Goal: Share content

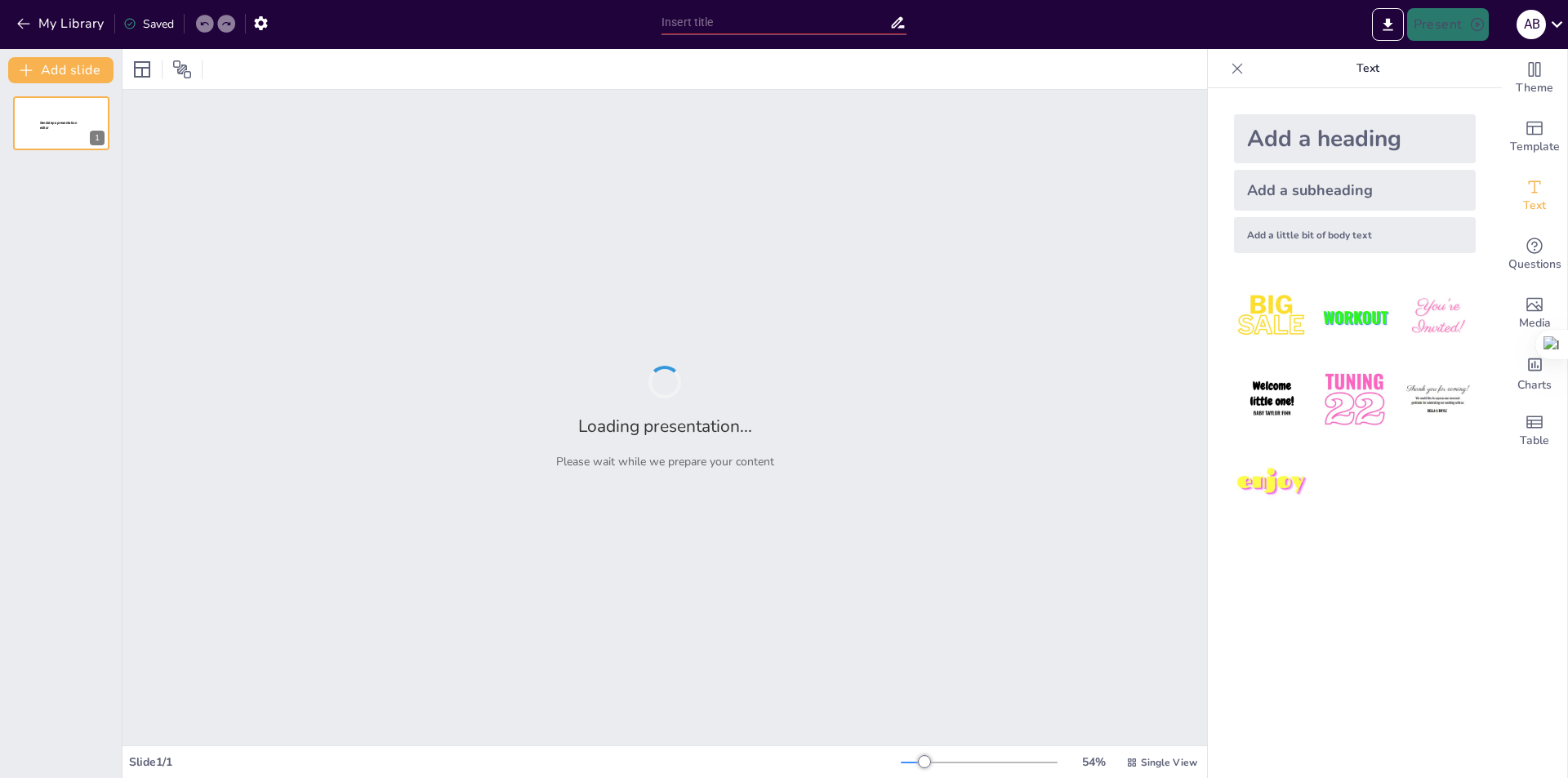
type input "Componentes y Formación de Imágenes en Tomografía por Emisión de Positrones (PE…"
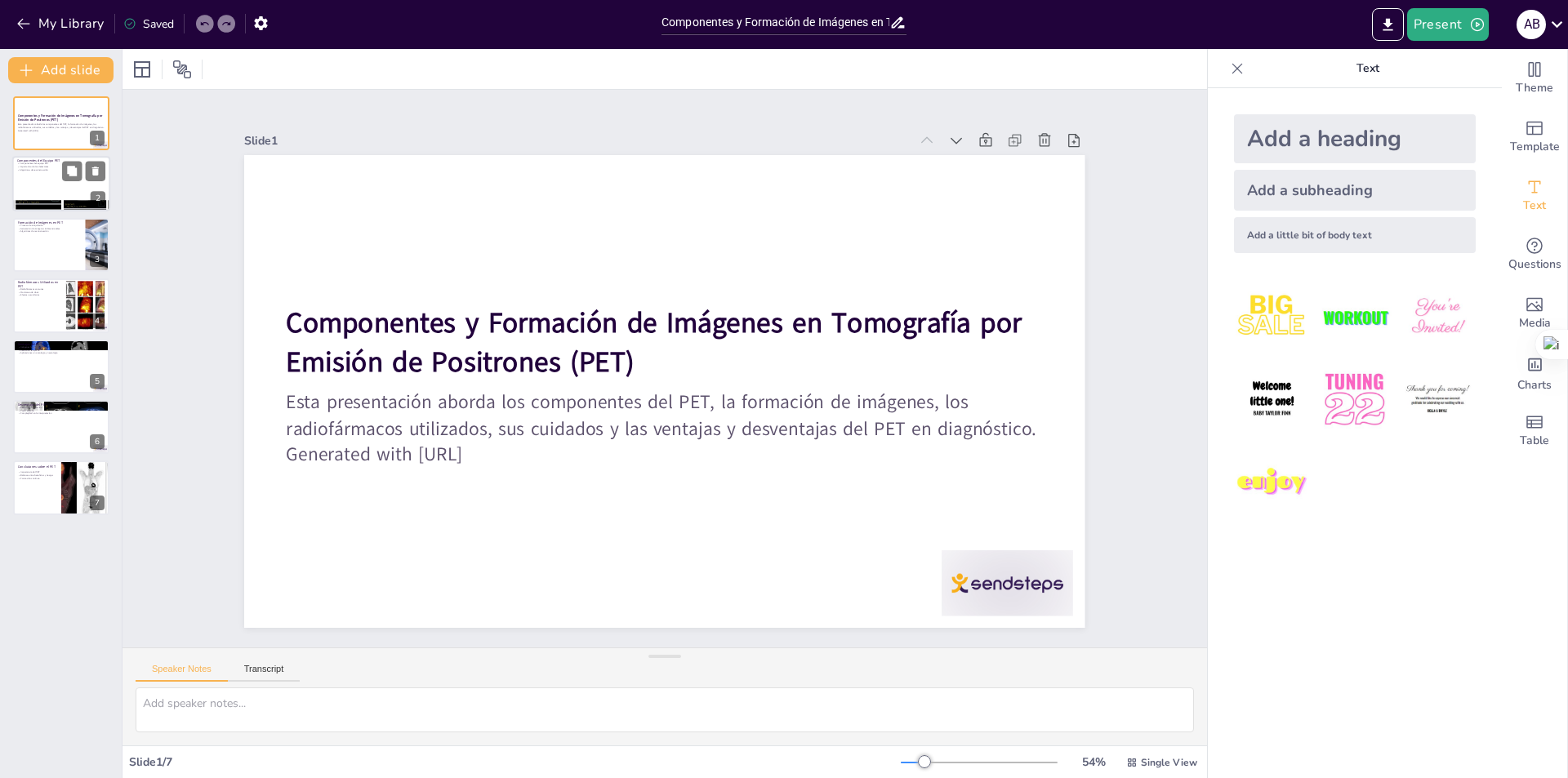
click at [48, 172] on div at bounding box center [61, 184] width 98 height 56
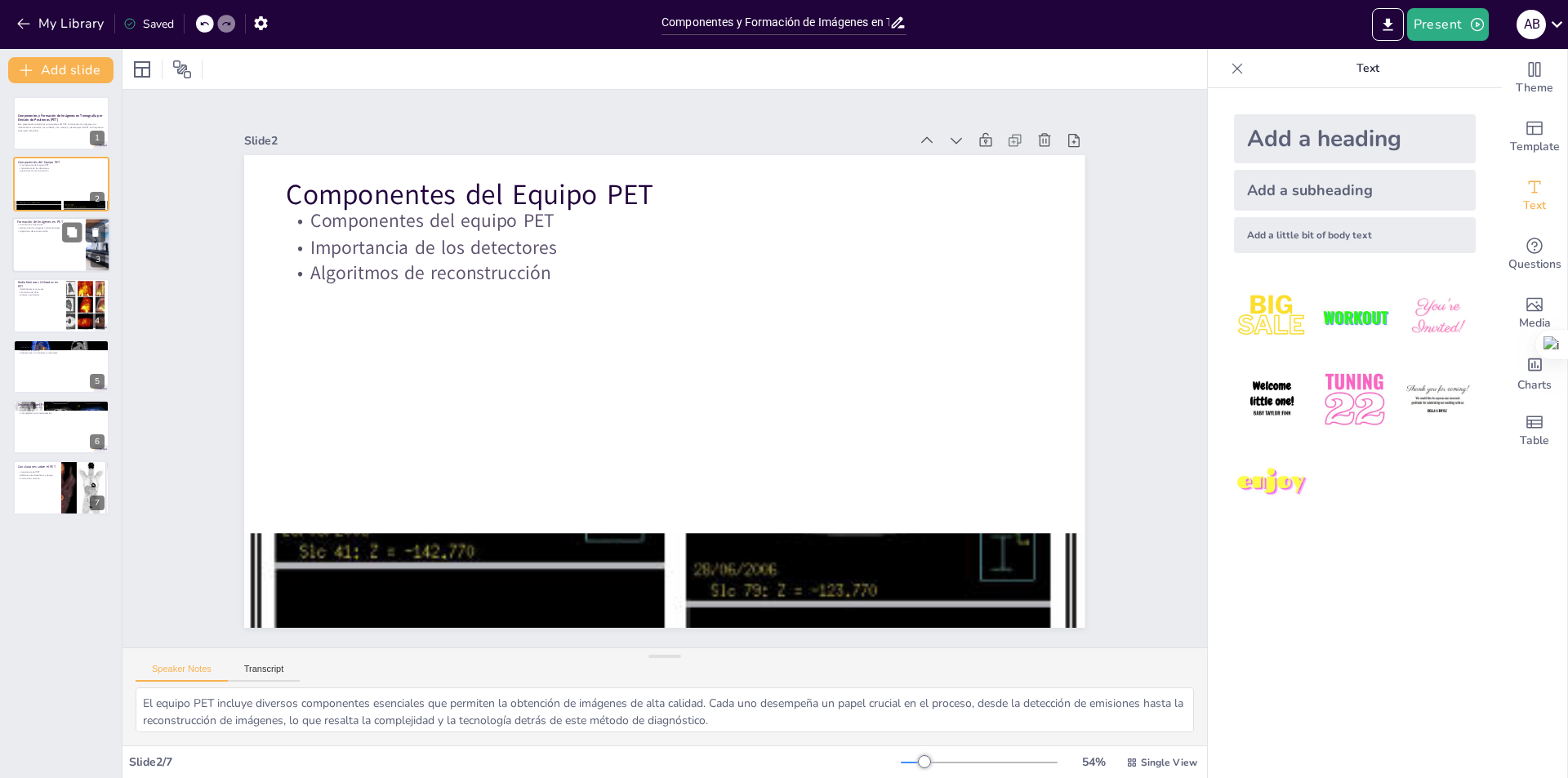
click at [35, 246] on div at bounding box center [61, 245] width 98 height 56
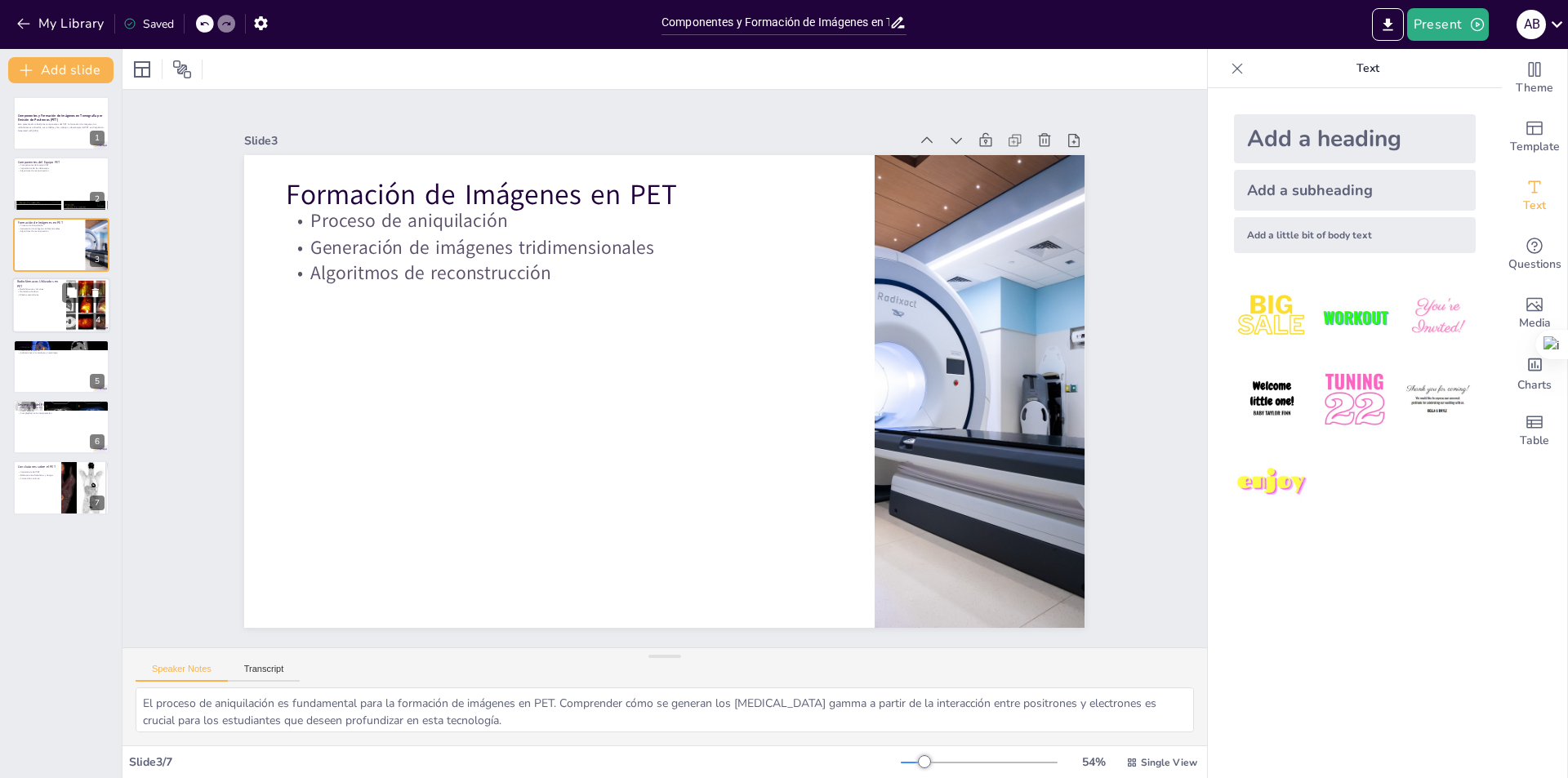
click at [42, 291] on p "Monitoreo de dosis" at bounding box center [39, 292] width 44 height 3
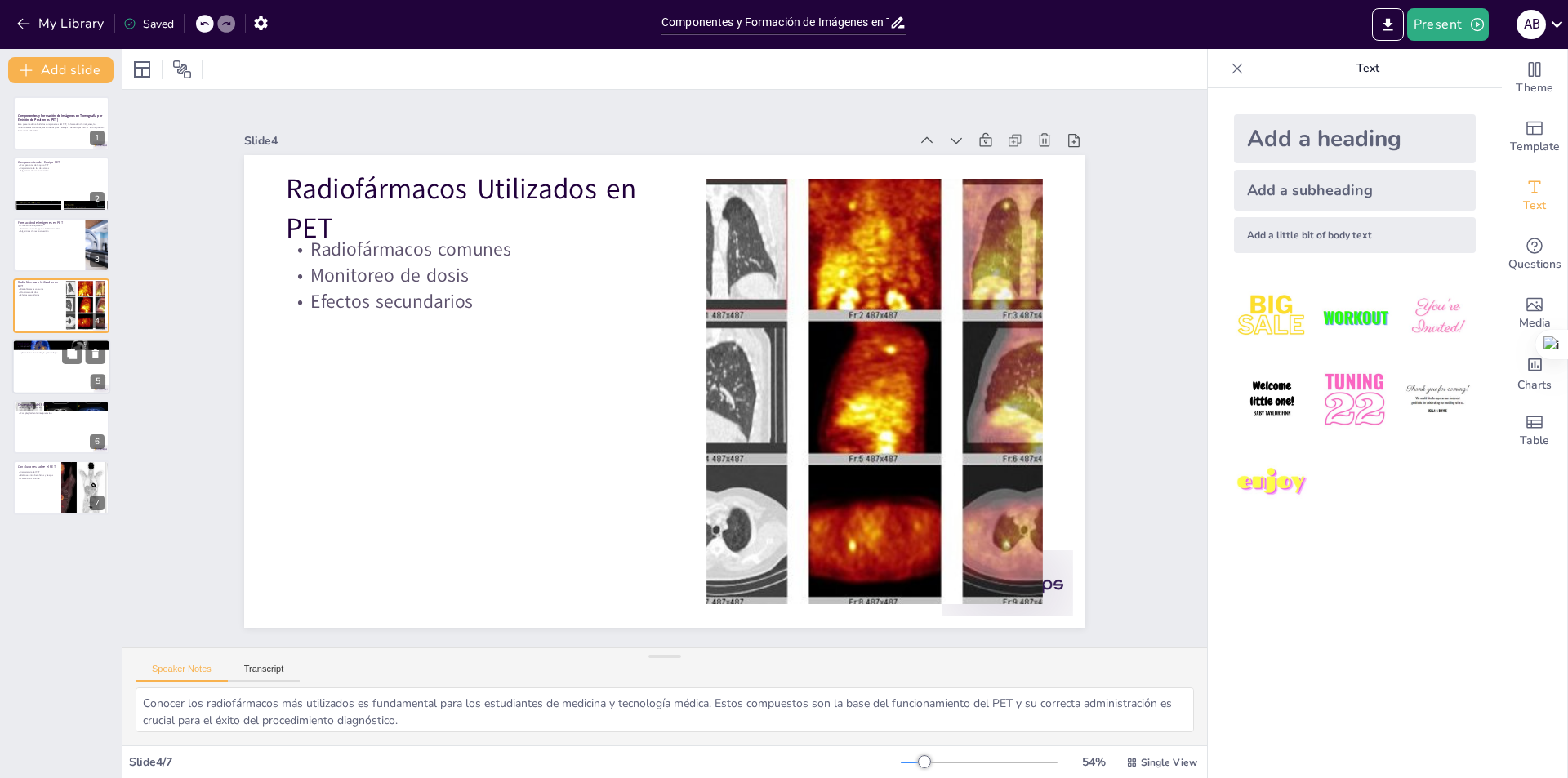
click at [25, 355] on div at bounding box center [61, 366] width 98 height 56
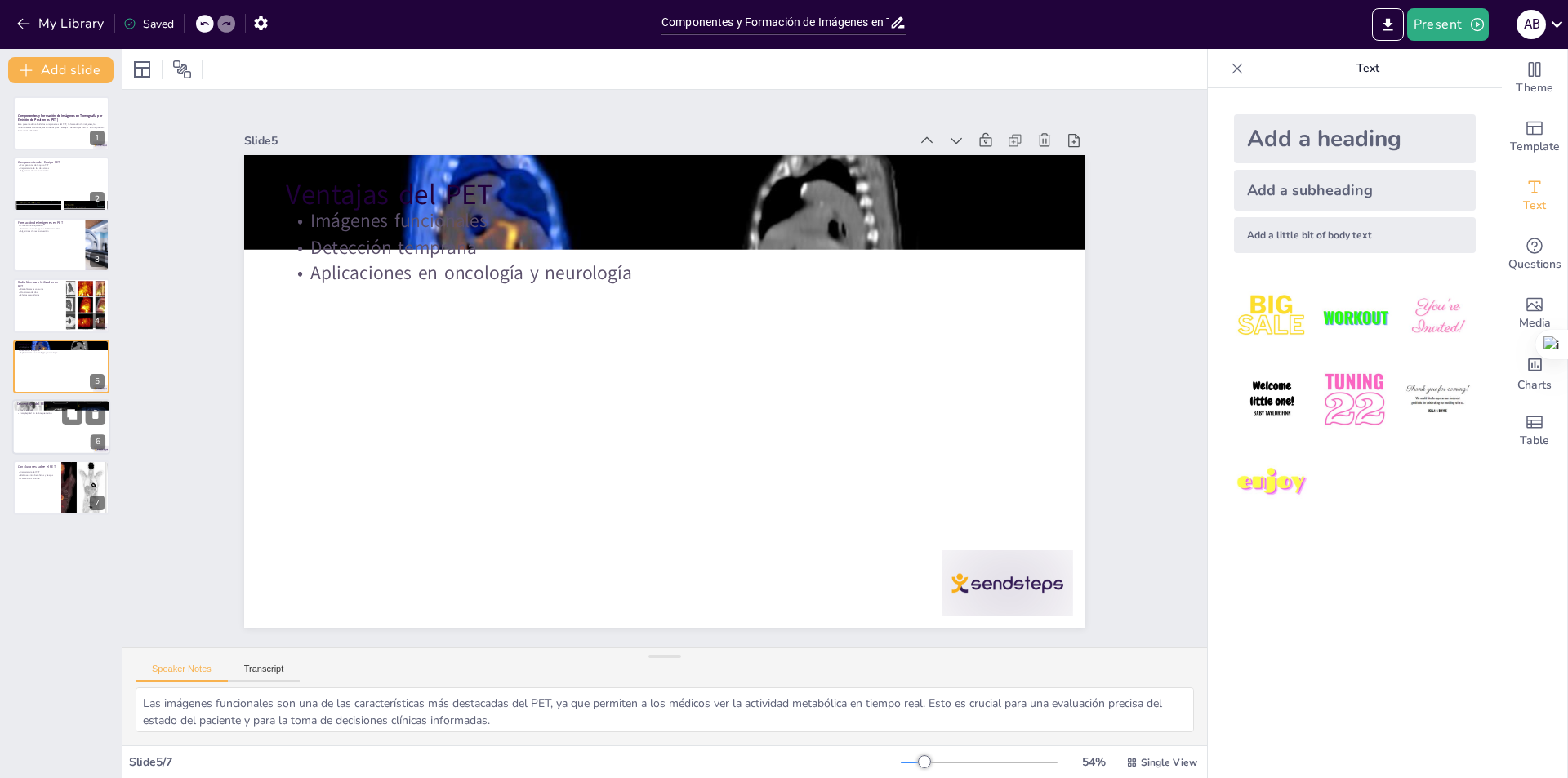
click at [38, 432] on div at bounding box center [61, 427] width 98 height 56
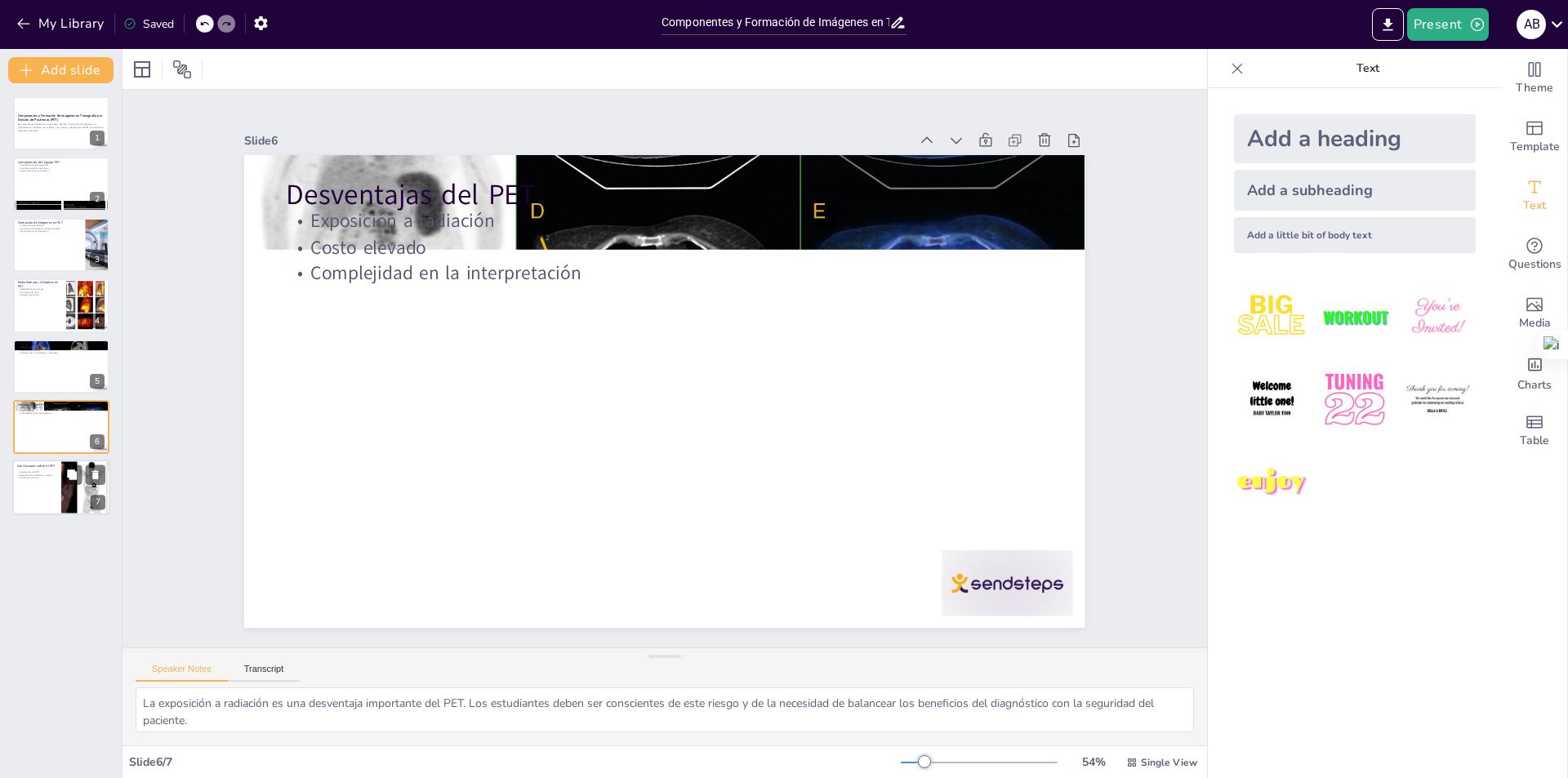
click at [23, 490] on div at bounding box center [61, 488] width 98 height 56
type textarea "Comprender la importancia del PET en el diagnóstico es esencial para los estudi…"
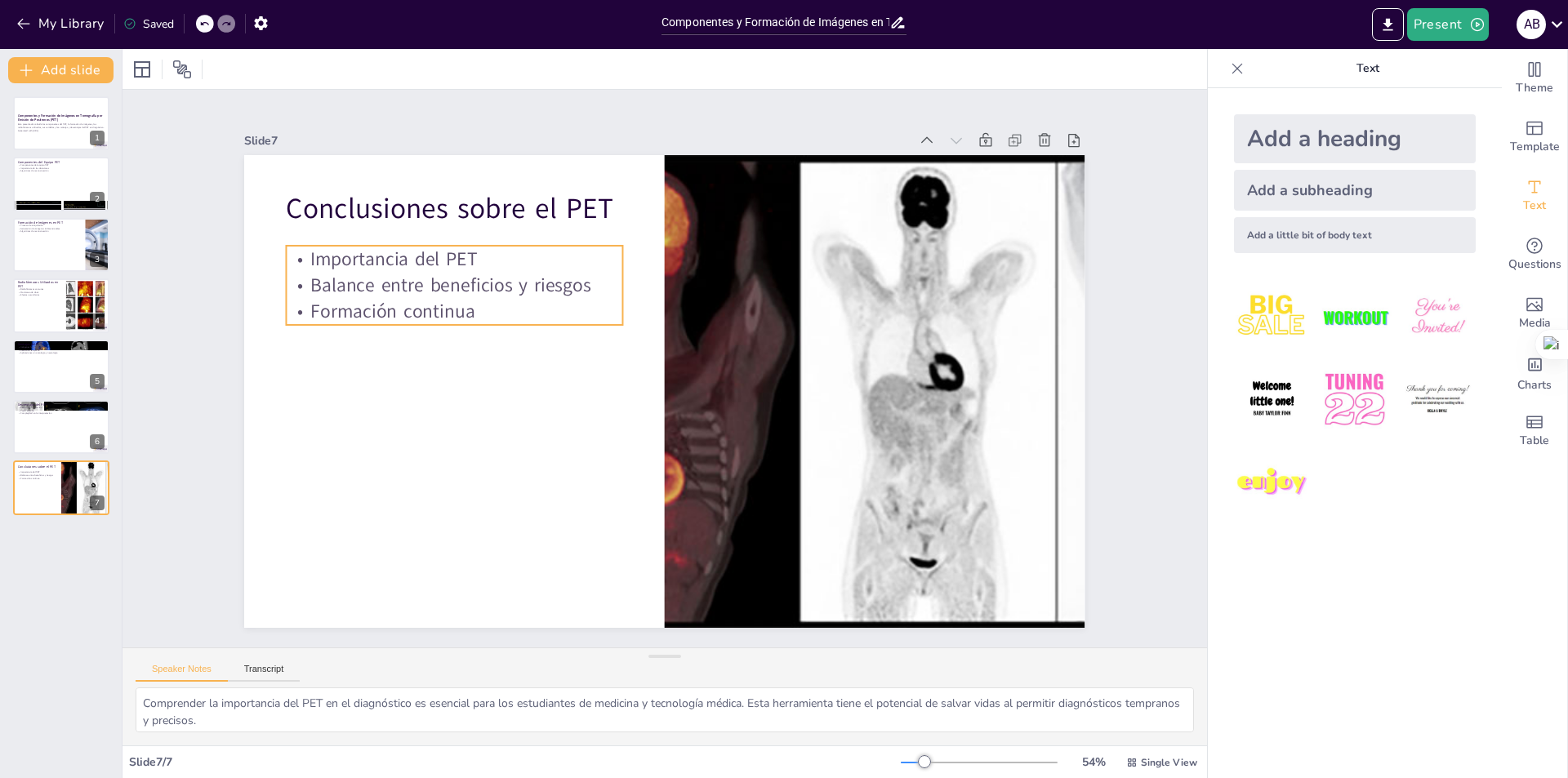
click at [411, 293] on p "Formación continua" at bounding box center [462, 291] width 337 height 61
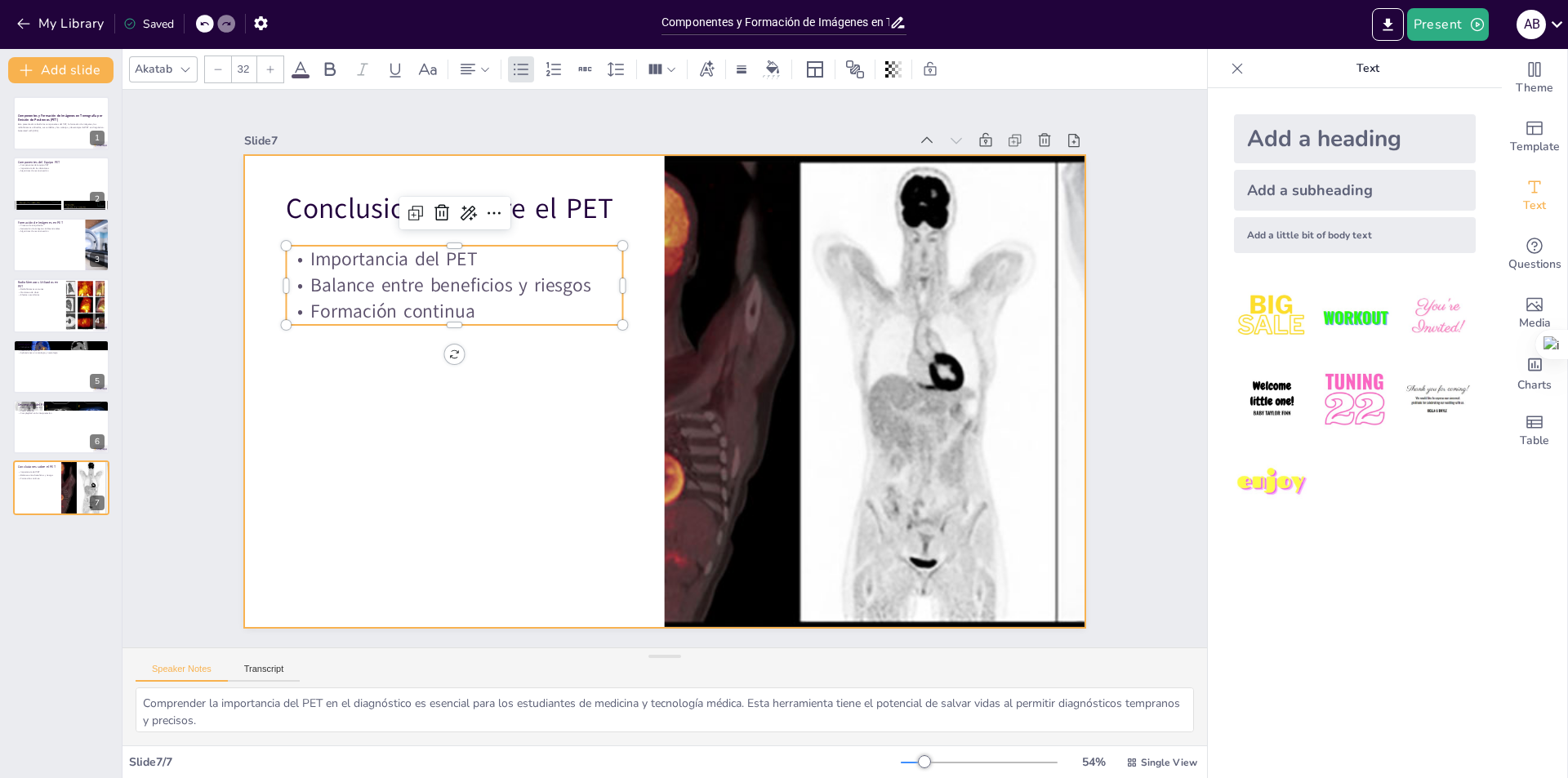
click at [503, 383] on div at bounding box center [664, 391] width 840 height 472
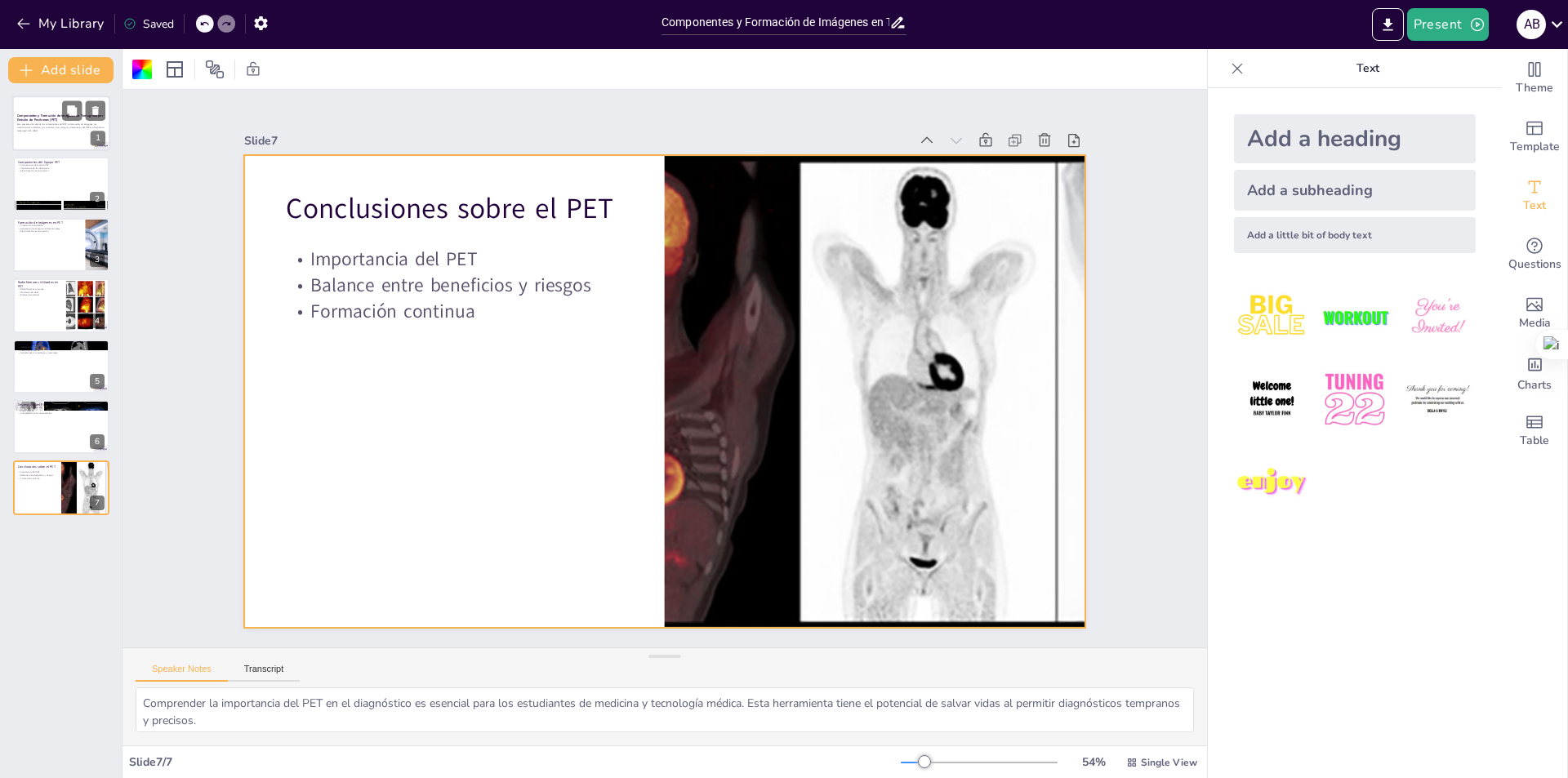
click at [26, 120] on strong "Componentes y Formación de Imágenes en Tomografía por Emisión de Positrones (PE…" at bounding box center [60, 118] width 86 height 9
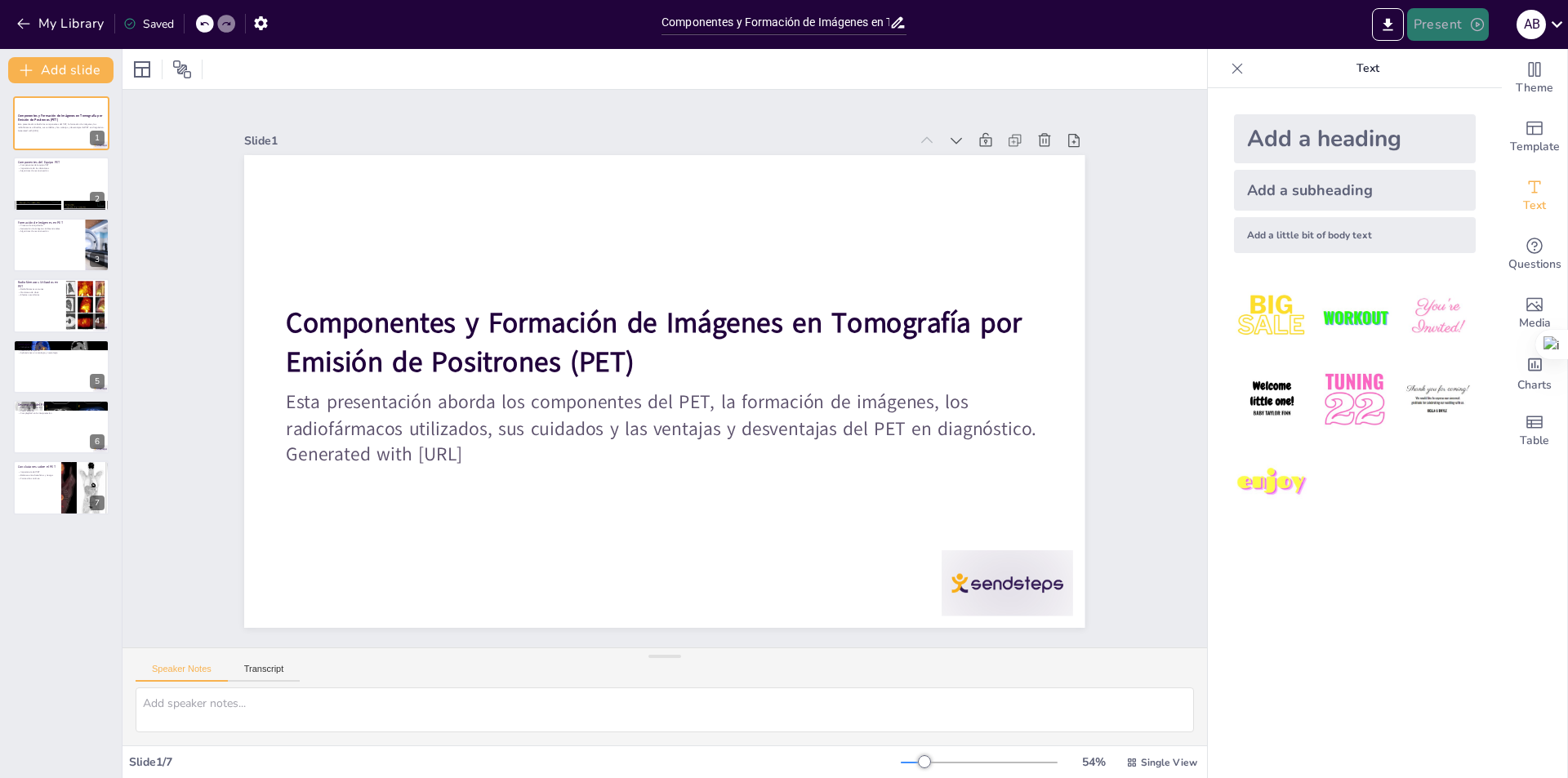
click at [1438, 25] on button "Present" at bounding box center [1448, 24] width 81 height 32
click at [1445, 56] on font "Presentación de vista previa" at bounding box center [1490, 61] width 136 height 12
